Goal: Transaction & Acquisition: Book appointment/travel/reservation

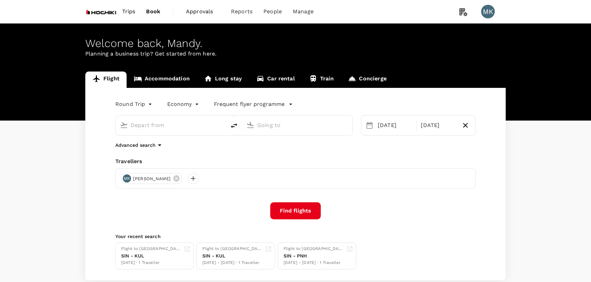
type input "Singapore Changi (SIN)"
type input "Kuala Lumpur Intl ([GEOGRAPHIC_DATA])"
type input "Singapore Changi (SIN)"
type input "Kuala Lumpur Intl ([GEOGRAPHIC_DATA])"
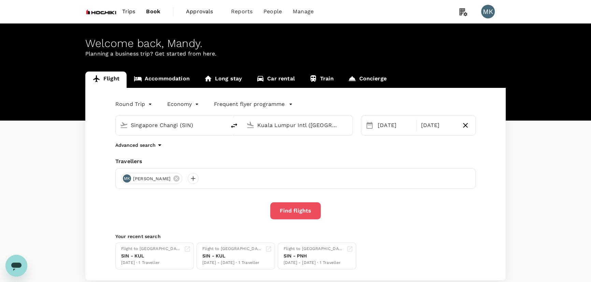
click at [306, 213] on button "Find flights" at bounding box center [295, 211] width 50 height 17
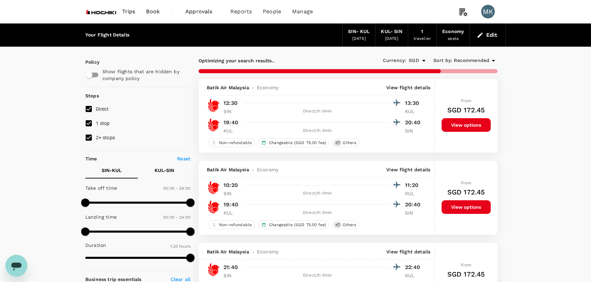
click at [93, 123] on input "1 stop" at bounding box center [89, 123] width 14 height 14
checkbox input "false"
click at [87, 135] on input "2+ stops" at bounding box center [89, 138] width 14 height 14
checkbox input "false"
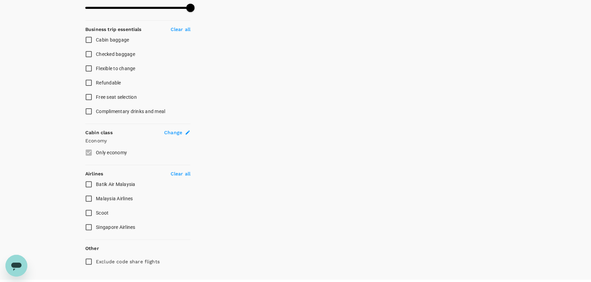
scroll to position [265, 0]
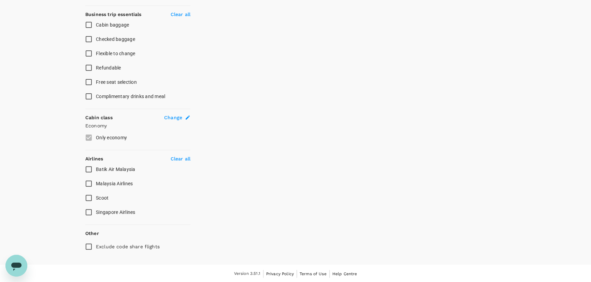
click at [108, 213] on span "Singapore Airlines" at bounding box center [116, 212] width 40 height 5
click at [96, 213] on input "Singapore Airlines" at bounding box center [89, 212] width 14 height 14
checkbox input "false"
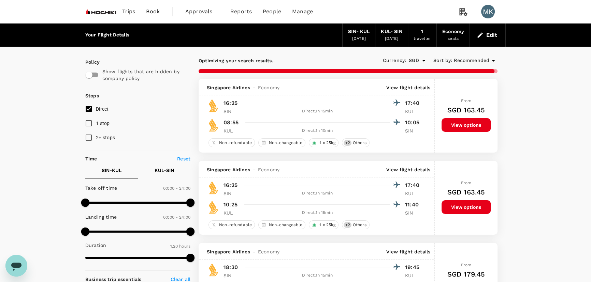
scroll to position [103, 0]
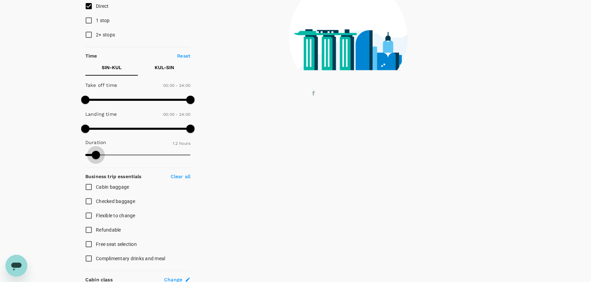
drag, startPoint x: 188, startPoint y: 153, endPoint x: 97, endPoint y: 166, distance: 92.4
click at [97, 166] on div "Policy Show flights that are hidden by company policy Stops Direct 1 stop 2+ st…" at bounding box center [137, 200] width 105 height 489
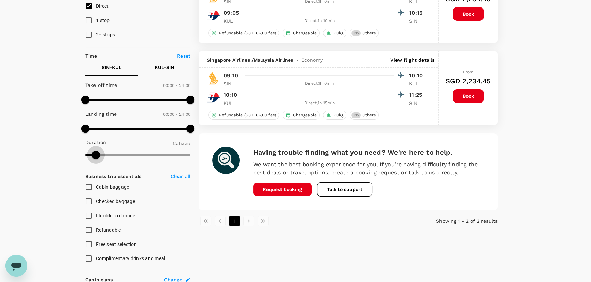
click at [95, 153] on span at bounding box center [96, 155] width 8 height 8
type input "80"
drag, startPoint x: 95, startPoint y: 153, endPoint x: 192, endPoint y: 157, distance: 96.9
click at [192, 157] on span at bounding box center [190, 155] width 8 height 8
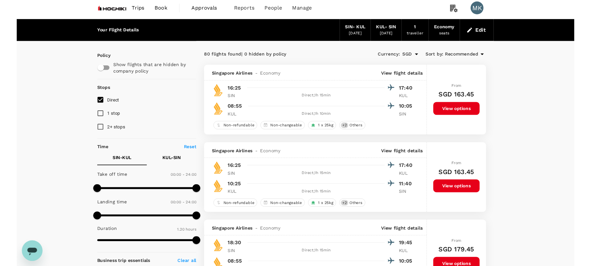
scroll to position [0, 0]
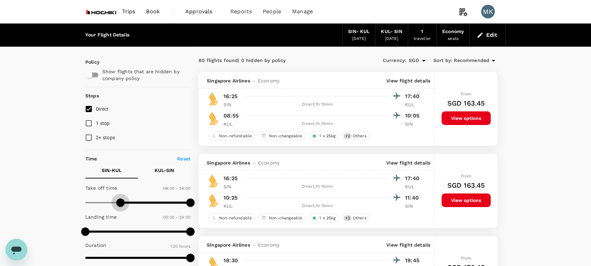
drag, startPoint x: 85, startPoint y: 202, endPoint x: 120, endPoint y: 205, distance: 34.9
click at [120, 205] on span at bounding box center [120, 203] width 8 height 8
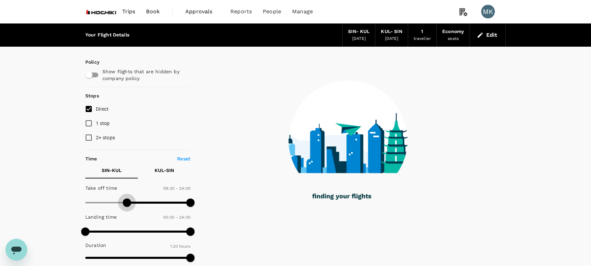
type input "540"
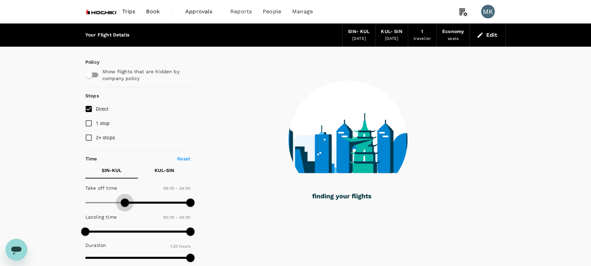
drag, startPoint x: 117, startPoint y: 204, endPoint x: 125, endPoint y: 208, distance: 9.3
click at [125, 207] on span at bounding box center [125, 203] width 8 height 8
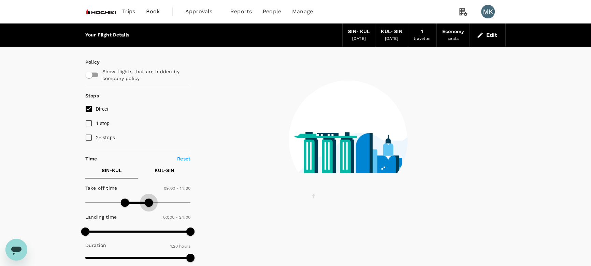
type input "840"
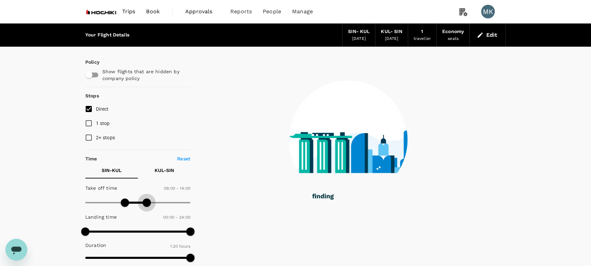
drag, startPoint x: 191, startPoint y: 204, endPoint x: 146, endPoint y: 204, distance: 45.0
click at [146, 204] on span at bounding box center [147, 203] width 8 height 8
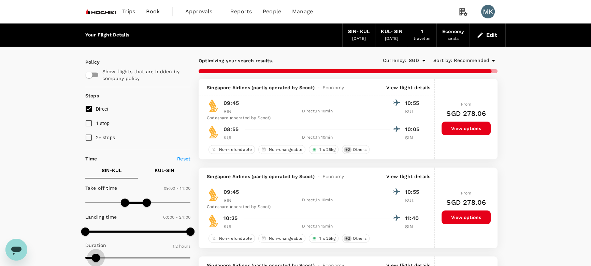
type input "62"
drag, startPoint x: 188, startPoint y: 259, endPoint x: 96, endPoint y: 260, distance: 92.4
click at [96, 260] on span at bounding box center [96, 258] width 8 height 8
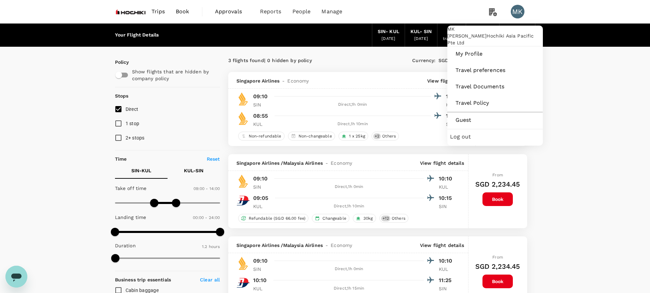
click at [519, 9] on div "MK" at bounding box center [518, 12] width 14 height 14
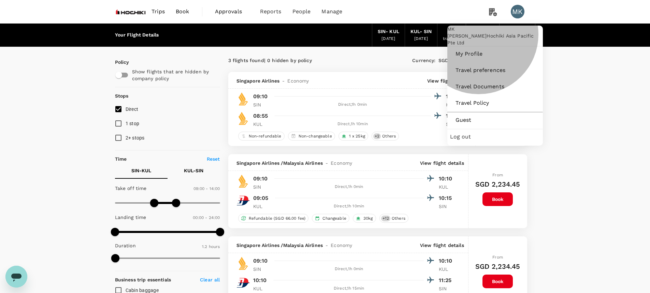
click at [481, 141] on span "Log out" at bounding box center [495, 137] width 90 height 8
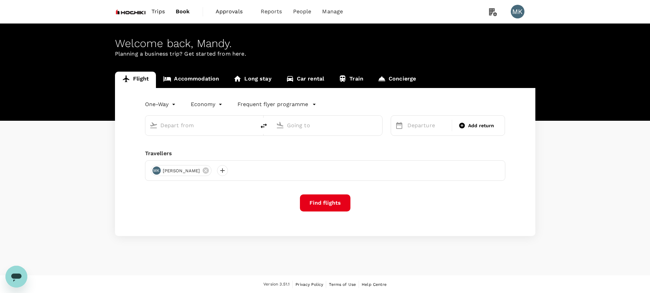
type input "roundtrip"
type input "Singapore Changi (SIN)"
type input "Kuala Lumpur Intl ([GEOGRAPHIC_DATA])"
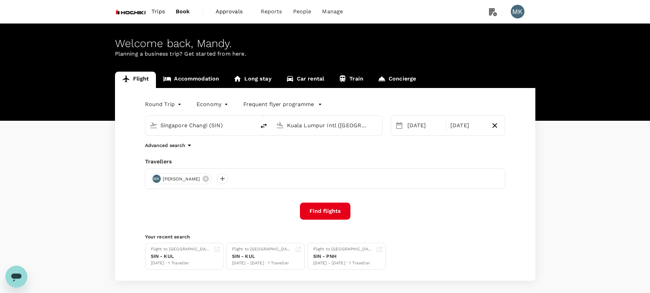
click at [194, 127] on input "Singapore Changi (SIN)" at bounding box center [200, 125] width 81 height 11
click at [314, 211] on button "Find flights" at bounding box center [325, 211] width 50 height 17
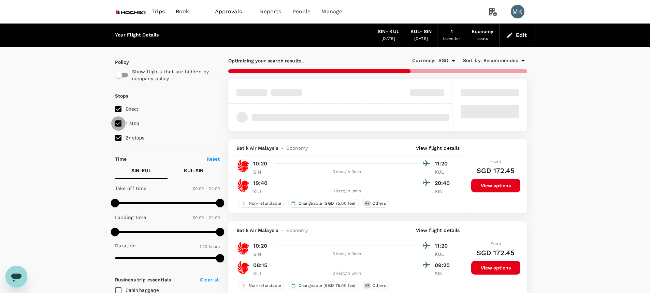
click at [120, 123] on input "1 stop" at bounding box center [118, 123] width 14 height 14
checkbox input "false"
click at [117, 136] on input "2+ stops" at bounding box center [118, 138] width 14 height 14
checkbox input "false"
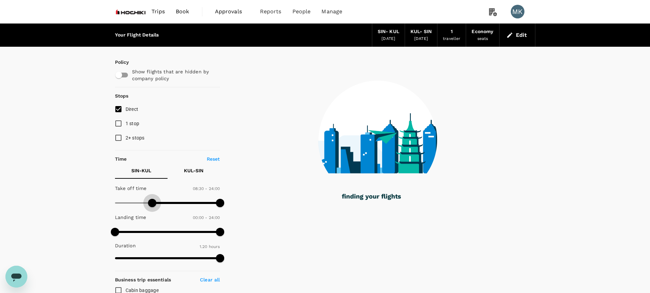
type input "540"
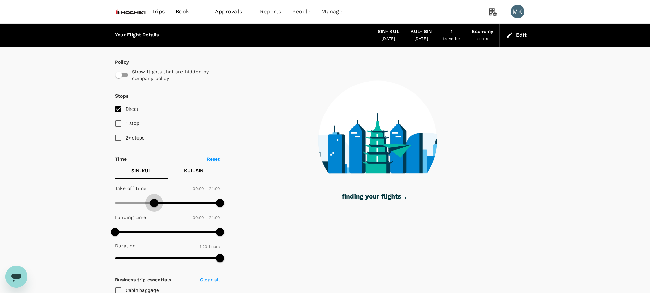
drag, startPoint x: 115, startPoint y: 202, endPoint x: 154, endPoint y: 208, distance: 40.1
click at [154, 207] on span at bounding box center [154, 203] width 8 height 8
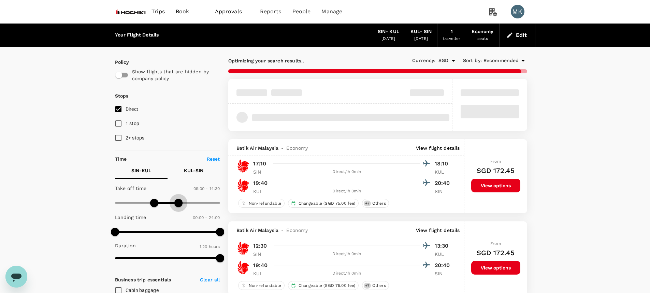
type input "840"
drag, startPoint x: 221, startPoint y: 204, endPoint x: 176, endPoint y: 209, distance: 45.0
click at [176, 207] on span at bounding box center [176, 203] width 8 height 8
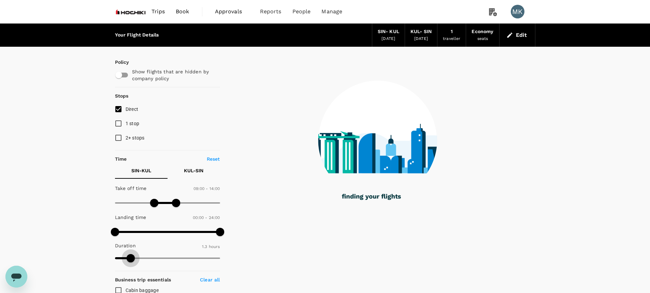
type input "62"
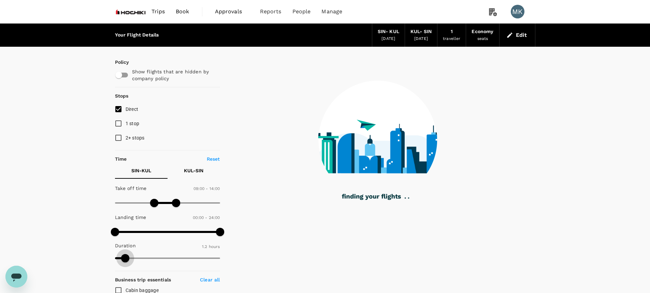
drag, startPoint x: 219, startPoint y: 261, endPoint x: 124, endPoint y: 260, distance: 95.5
click at [124, 260] on span at bounding box center [125, 258] width 8 height 8
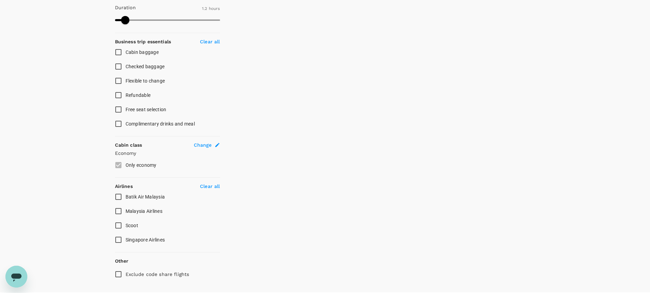
scroll to position [256, 0]
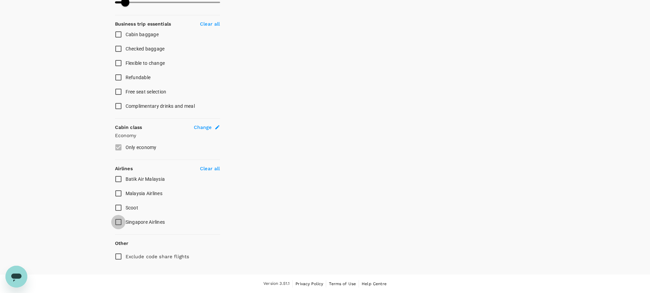
click at [122, 222] on input "Singapore Airlines" at bounding box center [118, 222] width 14 height 14
checkbox input "false"
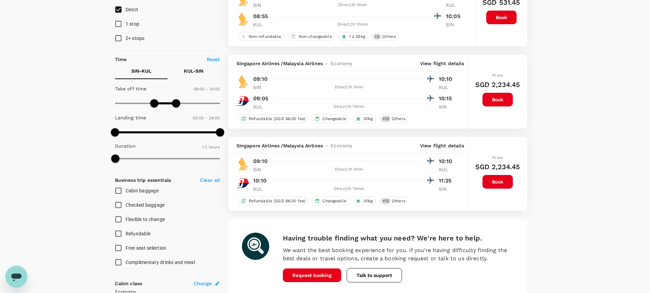
scroll to position [0, 0]
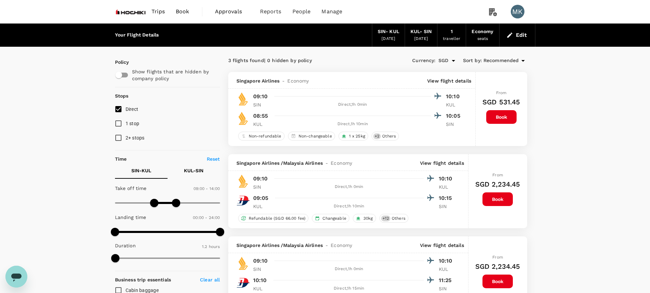
click at [137, 16] on img at bounding box center [130, 11] width 31 height 15
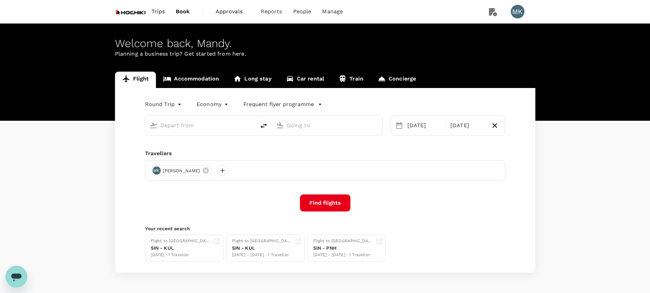
type input "Singapore Changi (SIN)"
type input "Kuala Lumpur Intl ([GEOGRAPHIC_DATA])"
type input "Singapore Changi (SIN)"
type input "Kuala Lumpur Intl ([GEOGRAPHIC_DATA])"
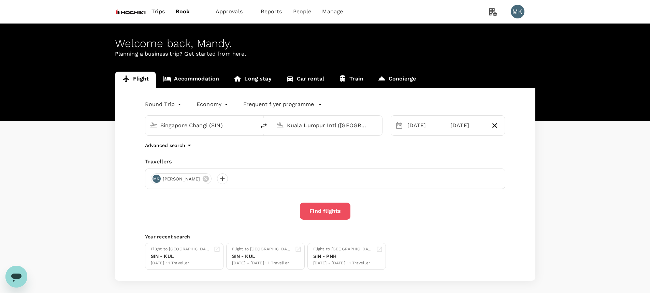
click at [318, 213] on button "Find flights" at bounding box center [325, 211] width 50 height 17
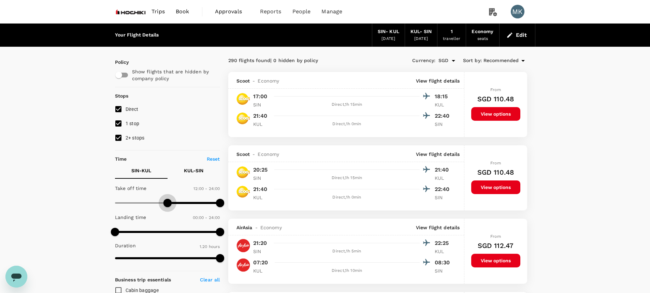
type input "720"
drag, startPoint x: 116, startPoint y: 202, endPoint x: 165, endPoint y: 207, distance: 49.7
click at [166, 207] on span at bounding box center [167, 203] width 8 height 8
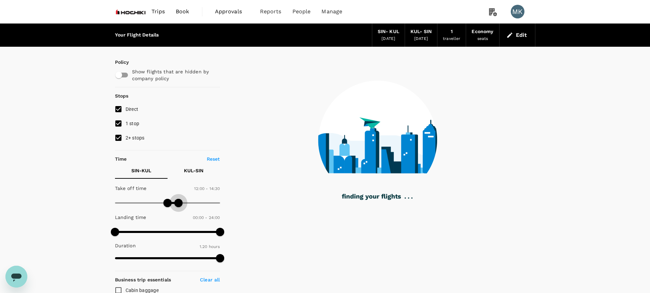
type input "840"
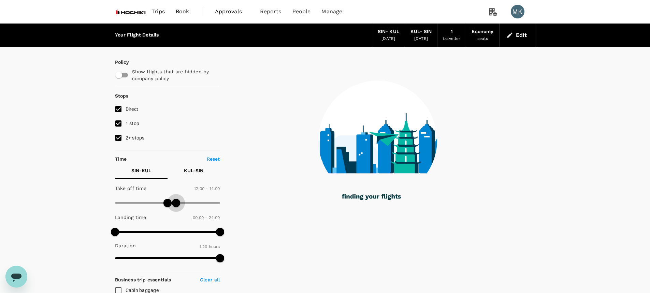
drag, startPoint x: 220, startPoint y: 205, endPoint x: 176, endPoint y: 206, distance: 44.3
click at [176, 206] on span at bounding box center [176, 203] width 8 height 8
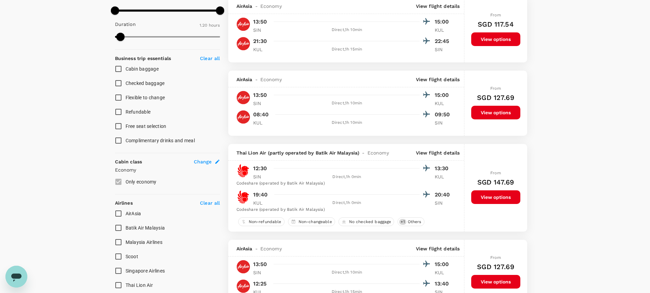
scroll to position [227, 0]
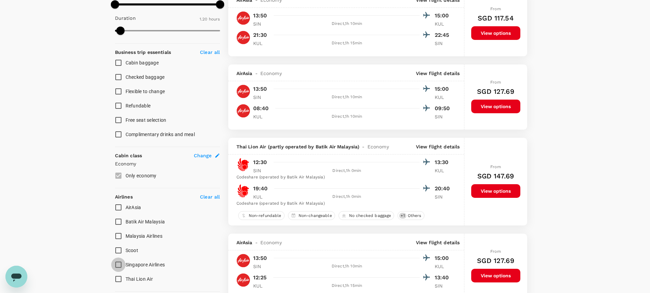
click at [119, 264] on input "Singapore Airlines" at bounding box center [118, 264] width 14 height 14
checkbox input "true"
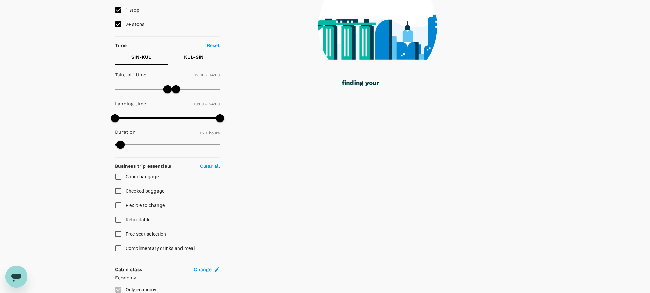
scroll to position [0, 0]
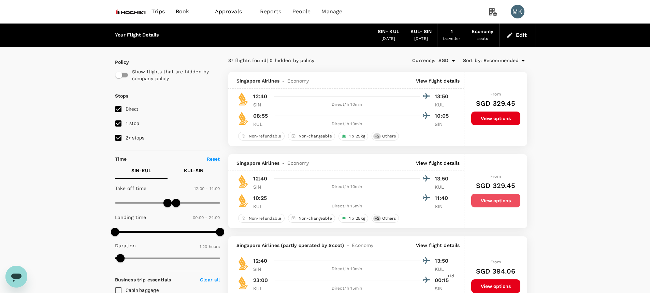
click at [498, 203] on button "View options" at bounding box center [495, 201] width 49 height 14
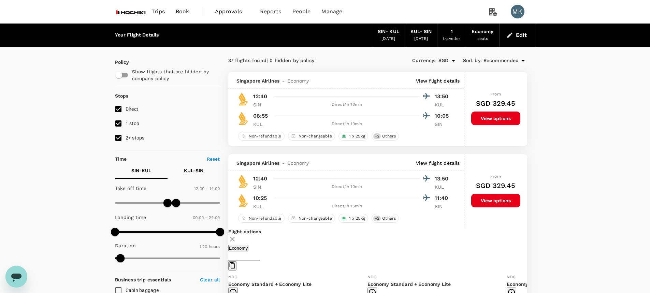
click at [183, 7] on link "Book" at bounding box center [182, 11] width 25 height 23
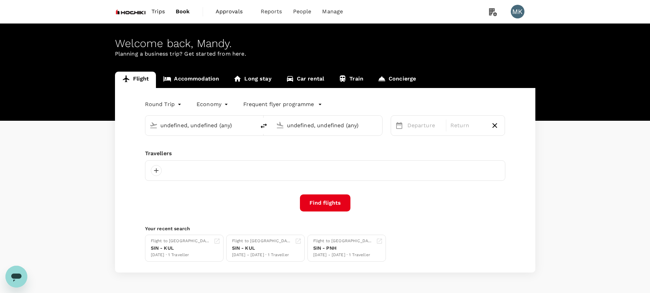
type input "Singapore Changi (SIN)"
type input "Kuala Lumpur Intl ([GEOGRAPHIC_DATA])"
type input "Singapore Changi (SIN)"
type input "Kuala Lumpur Intl ([GEOGRAPHIC_DATA])"
type input "Singapore Changi (SIN)"
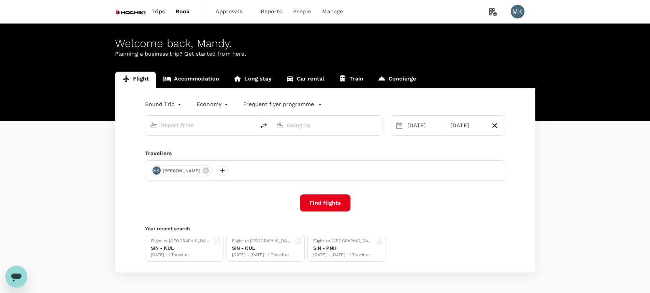
type input "Kuala Lumpur Intl ([GEOGRAPHIC_DATA])"
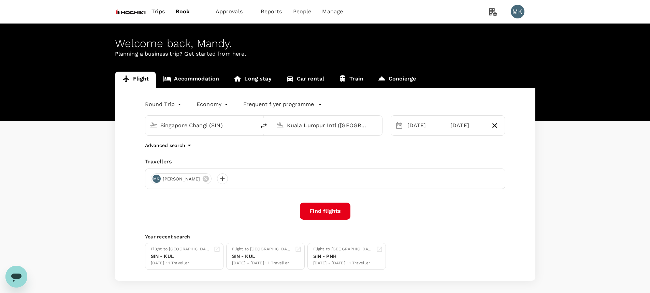
scroll to position [31, 0]
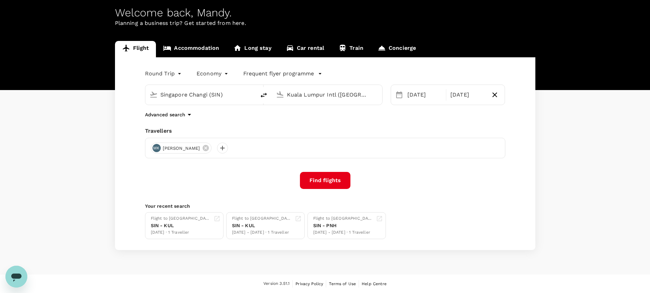
click at [191, 113] on icon "button" at bounding box center [189, 114] width 8 height 8
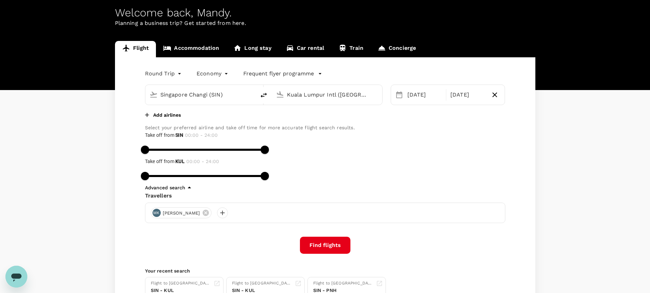
click at [200, 119] on div "Add airlines" at bounding box center [265, 114] width 240 height 8
click at [162, 118] on p "Add airlines" at bounding box center [167, 115] width 28 height 7
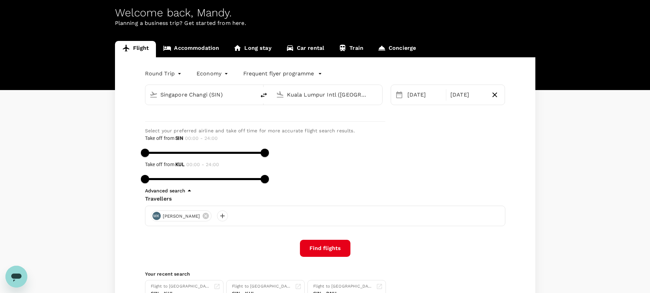
click at [164, 121] on input "text" at bounding box center [178, 115] width 66 height 11
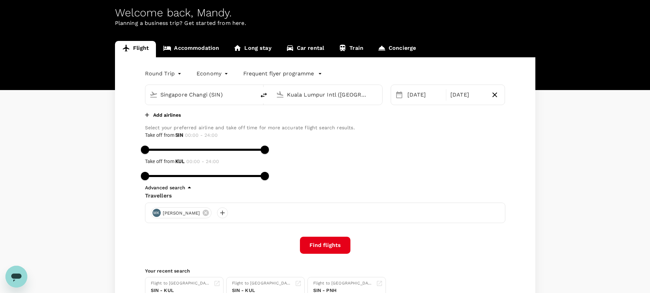
click at [164, 118] on p "Add airlines" at bounding box center [167, 115] width 28 height 7
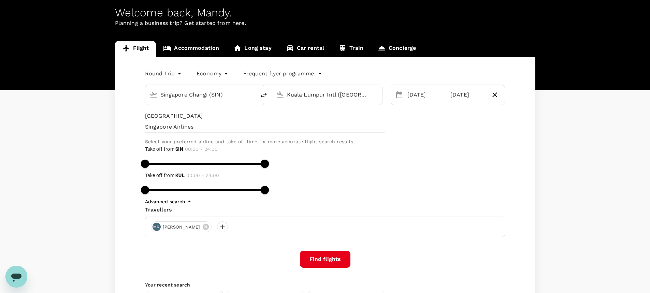
type input "singapore"
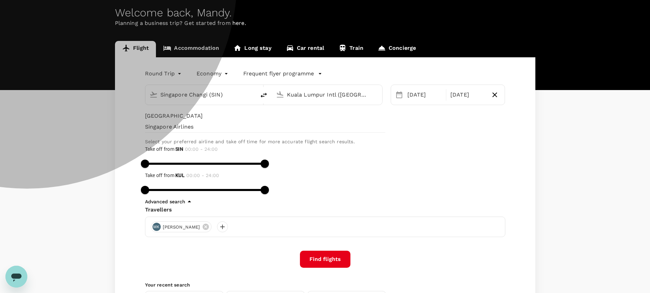
click at [172, 131] on span "Singapore Airlines" at bounding box center [265, 127] width 240 height 8
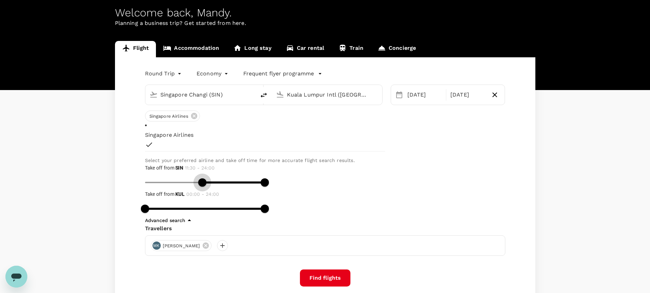
type input "720"
drag, startPoint x: 392, startPoint y: 134, endPoint x: 448, endPoint y: 136, distance: 56.0
click at [209, 178] on span at bounding box center [205, 182] width 8 height 8
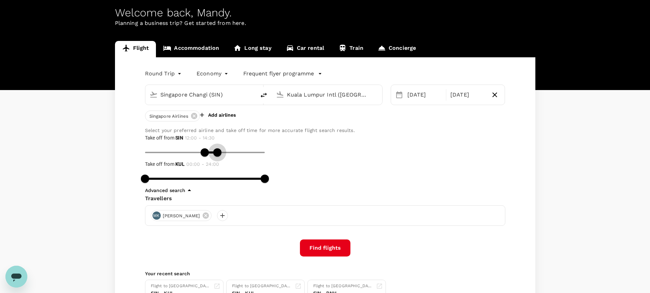
type input "840"
drag, startPoint x: 503, startPoint y: 135, endPoint x: 458, endPoint y: 140, distance: 46.0
click at [219, 148] on span at bounding box center [215, 152] width 8 height 8
click at [330, 244] on button "Find flights" at bounding box center [325, 247] width 50 height 17
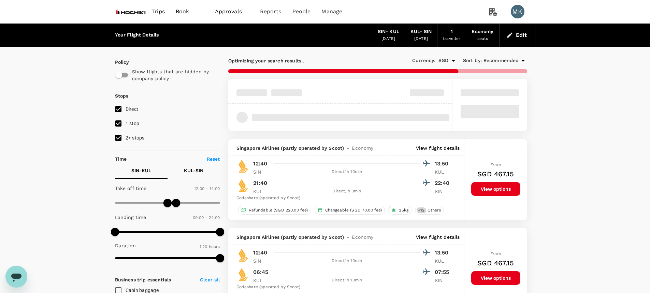
type input "560"
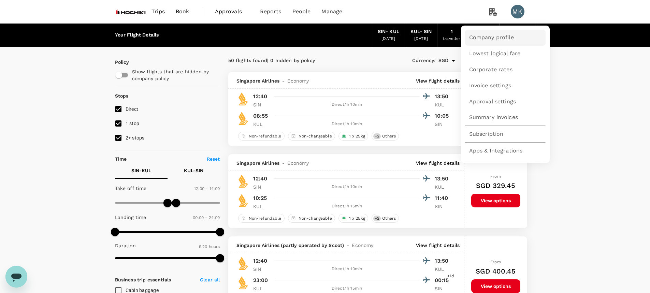
click at [488, 41] on span "Company profile" at bounding box center [491, 38] width 45 height 8
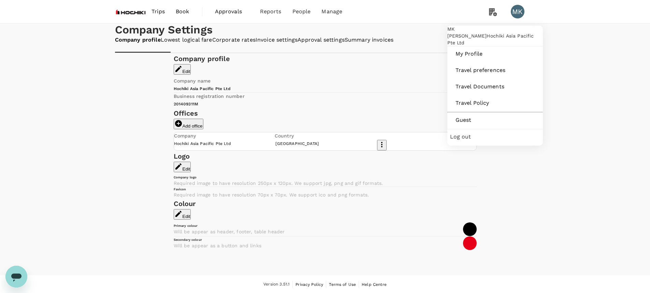
click at [521, 7] on div "MK" at bounding box center [518, 12] width 14 height 14
click at [471, 58] on span "My Profile" at bounding box center [494, 54] width 79 height 8
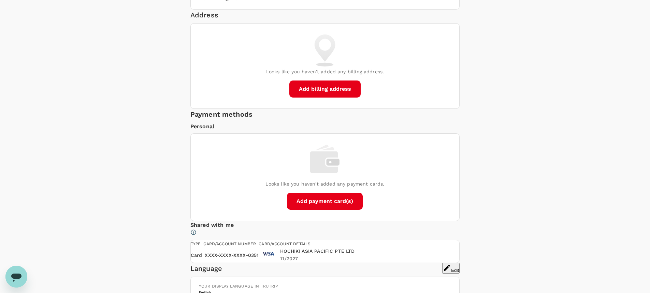
scroll to position [227, 0]
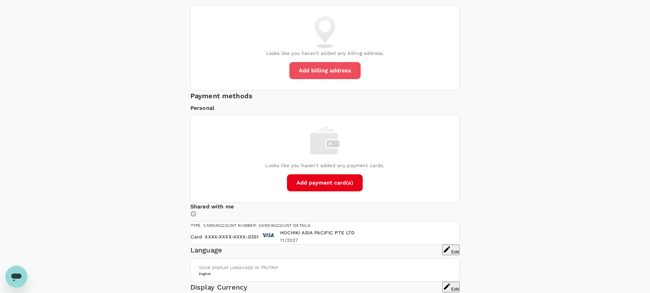
click at [337, 79] on button "Add billing address" at bounding box center [324, 70] width 71 height 17
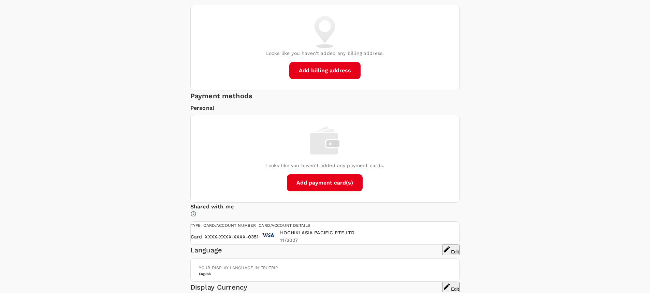
type input "82 Ubi Ave 4"
type input "408832"
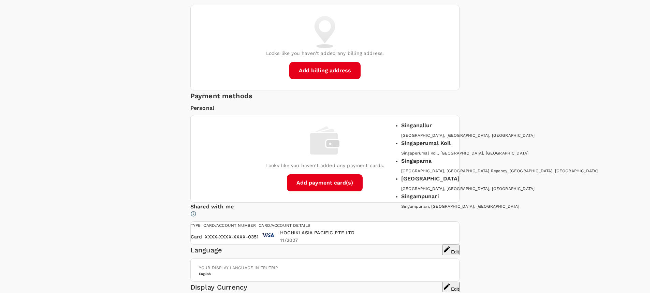
type input "Singapore"
click at [439, 132] on div "Singapore" at bounding box center [524, 126] width 246 height 11
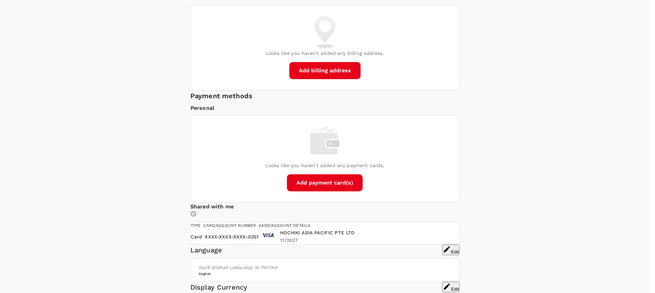
type input "Singapore"
drag, startPoint x: 464, startPoint y: 115, endPoint x: 346, endPoint y: 103, distance: 118.3
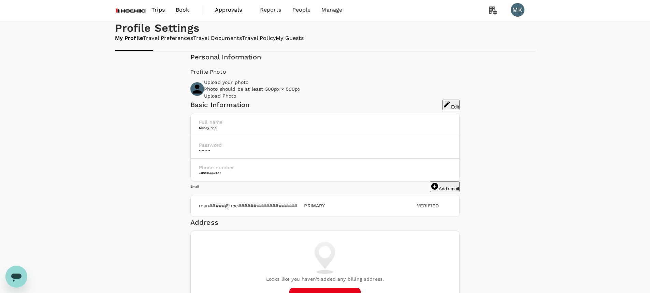
scroll to position [0, 0]
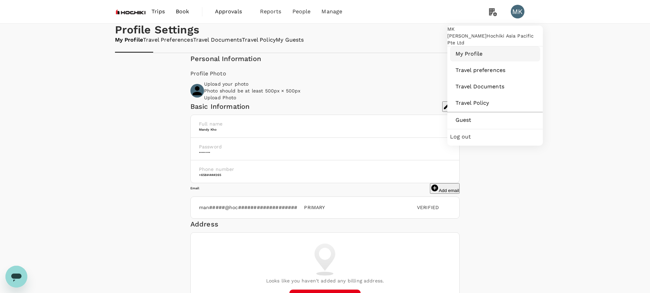
click at [478, 58] on span "My Profile" at bounding box center [494, 54] width 79 height 8
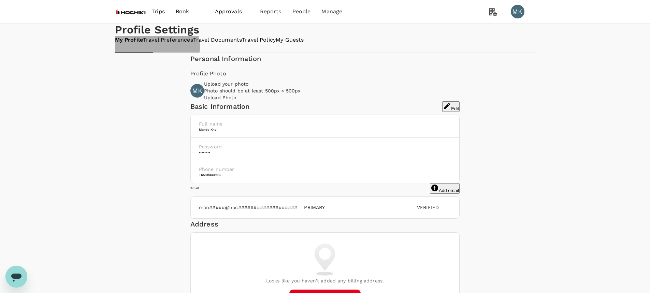
click at [193, 44] on link "Travel Preferences" at bounding box center [168, 40] width 50 height 8
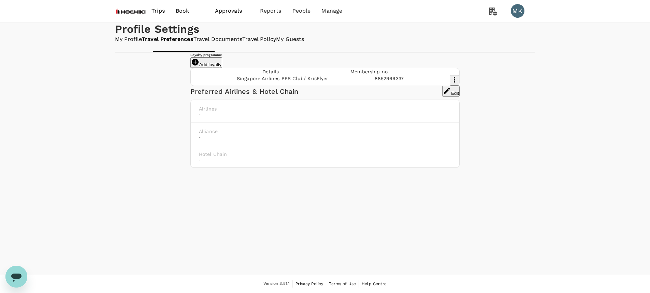
scroll to position [71, 0]
click at [222, 57] on button "Add loyalty" at bounding box center [206, 62] width 32 height 11
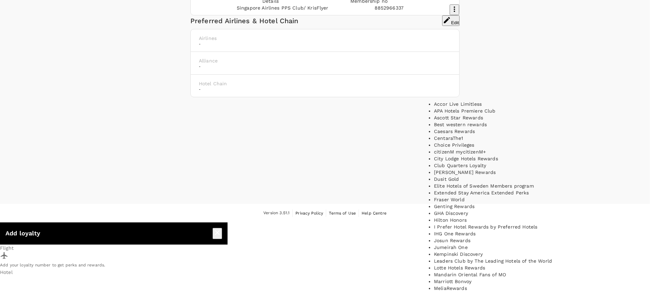
click at [488, 106] on div "Accor Live Limitless" at bounding box center [540, 104] width 213 height 7
type input "Accor Live Limitless"
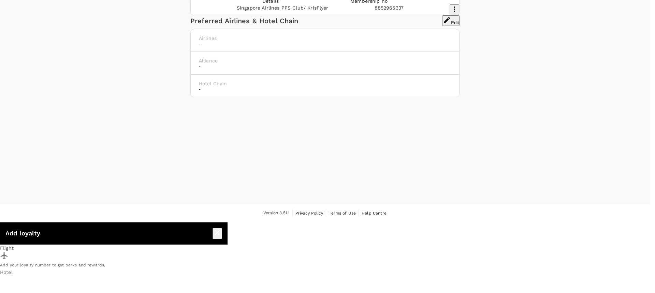
click at [227, 245] on div "Flight" at bounding box center [113, 253] width 227 height 17
click at [346, 222] on div at bounding box center [325, 222] width 650 height 0
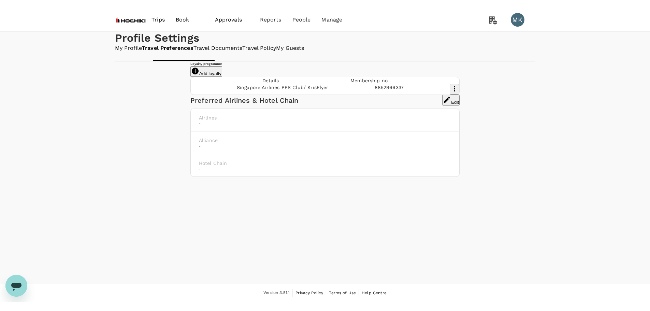
scroll to position [0, 0]
